Goal: Find specific page/section: Find specific page/section

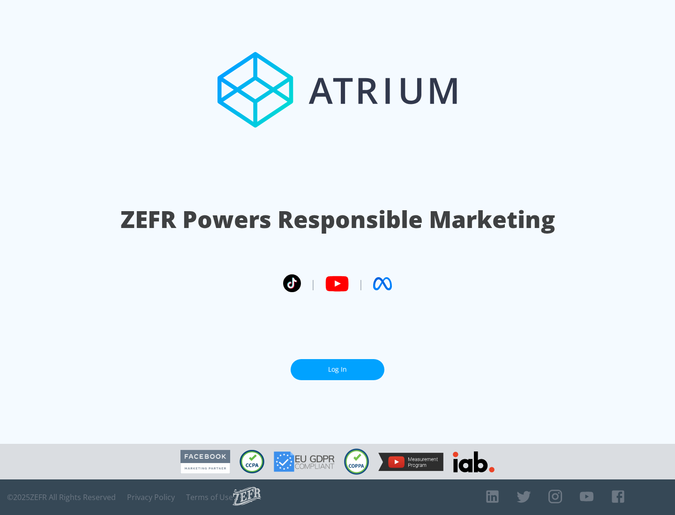
click at [337, 370] on link "Log In" at bounding box center [337, 369] width 94 height 21
